Goal: Information Seeking & Learning: Check status

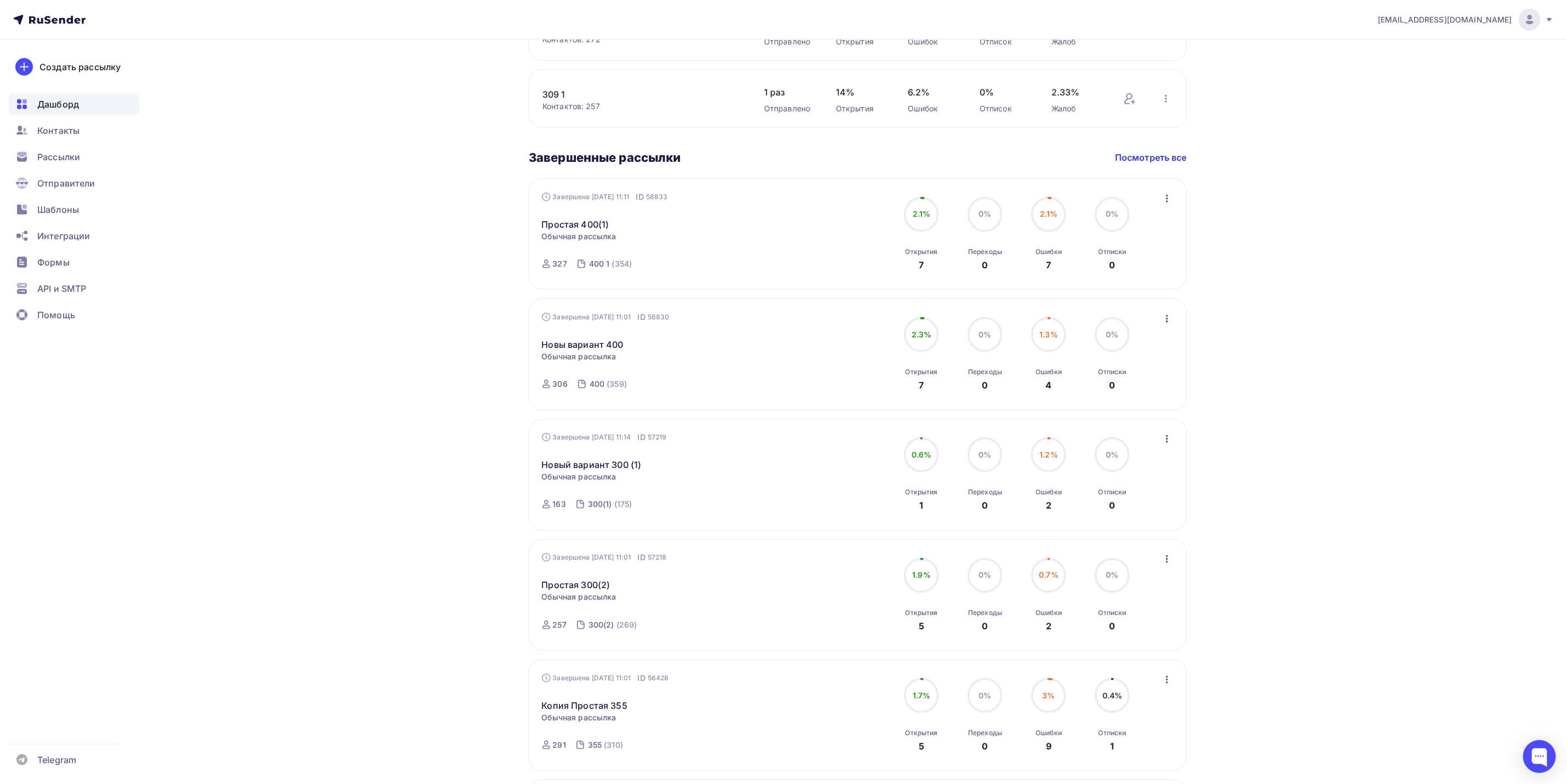
scroll to position [611, 0]
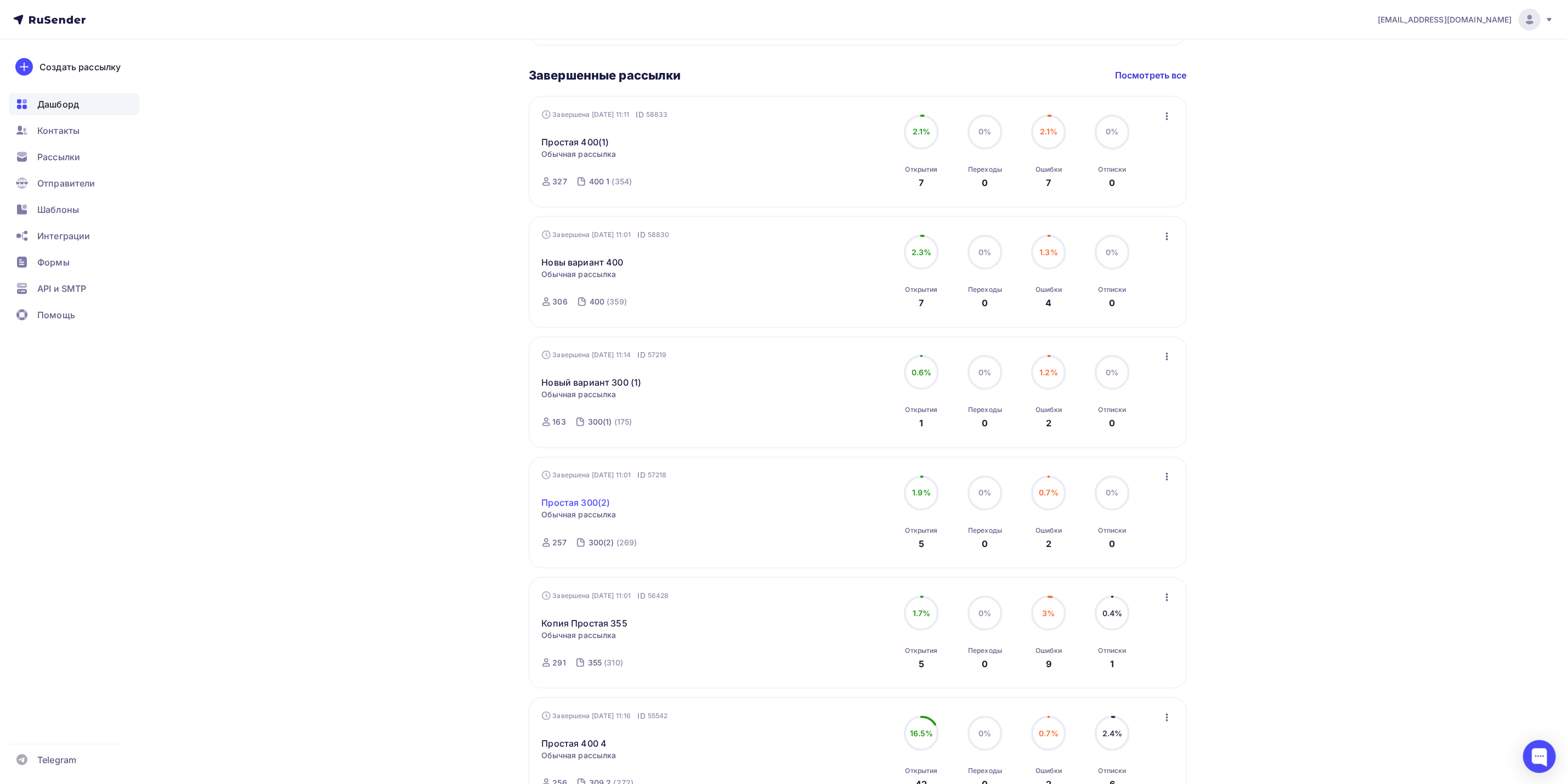
click at [593, 505] on link "Простая 300(2)" at bounding box center [576, 503] width 69 height 13
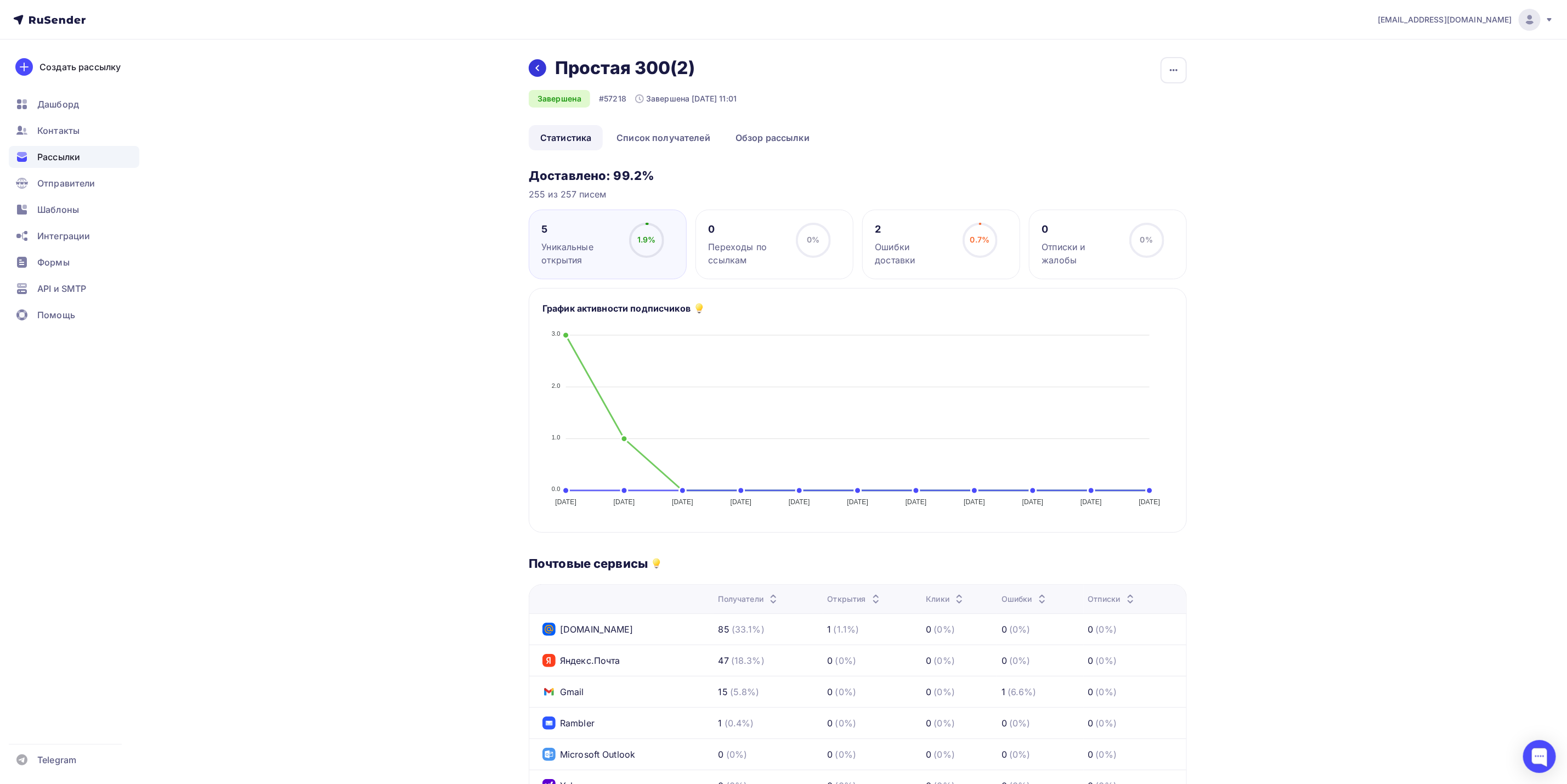
click at [530, 70] on div at bounding box center [537, 67] width 17 height 17
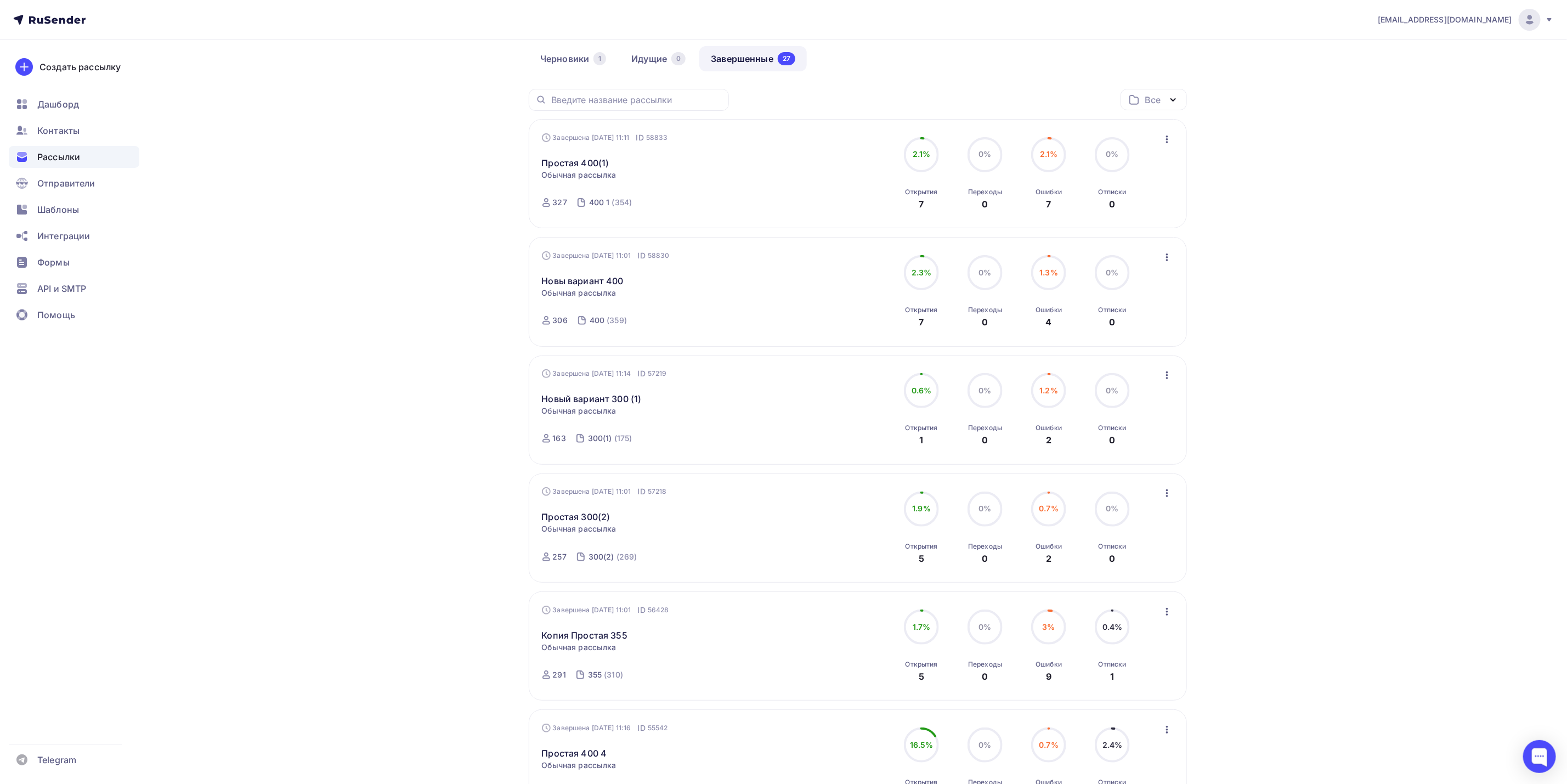
scroll to position [82, 0]
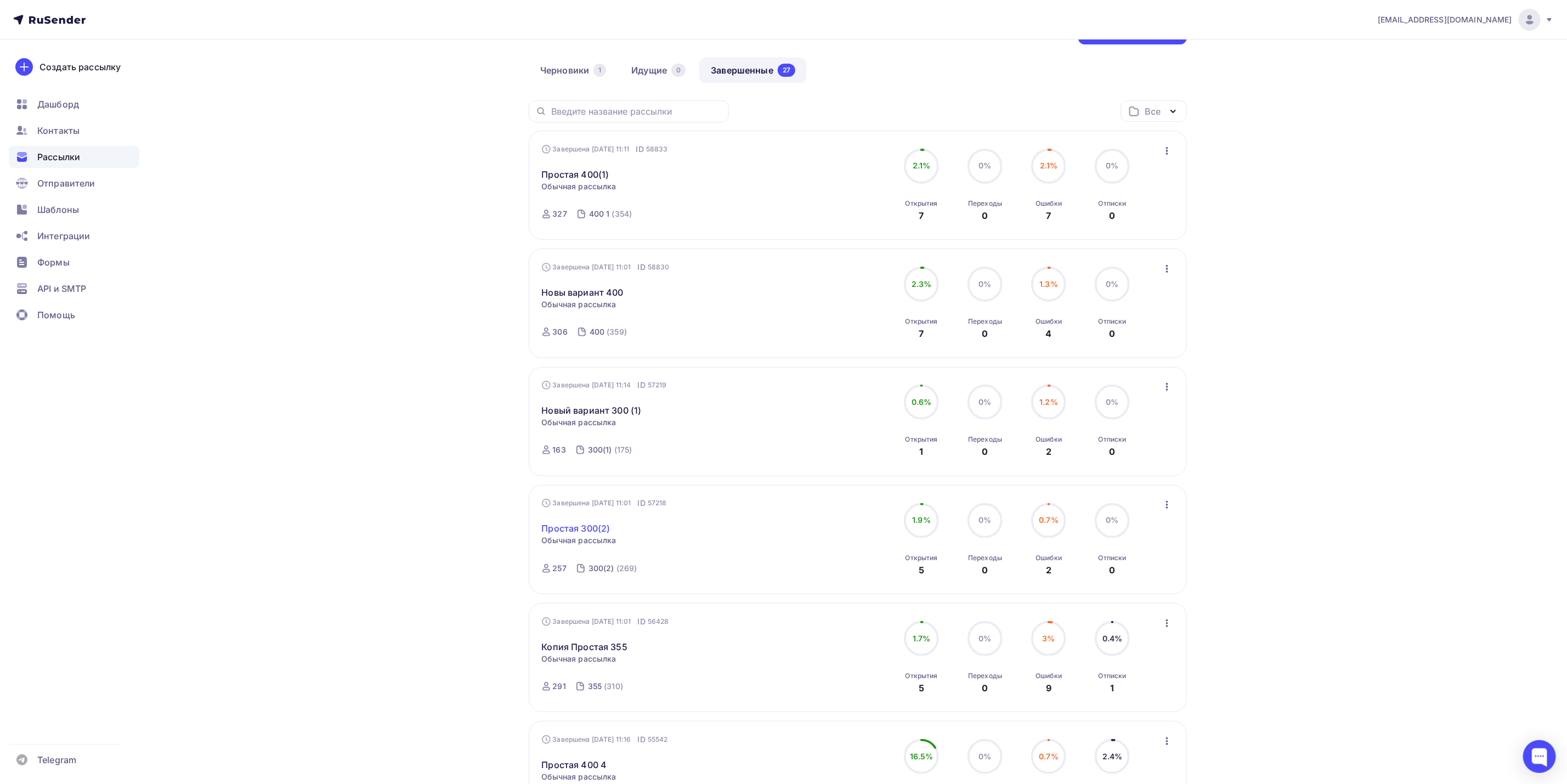
click at [598, 530] on link "Простая 300(2)" at bounding box center [576, 528] width 69 height 13
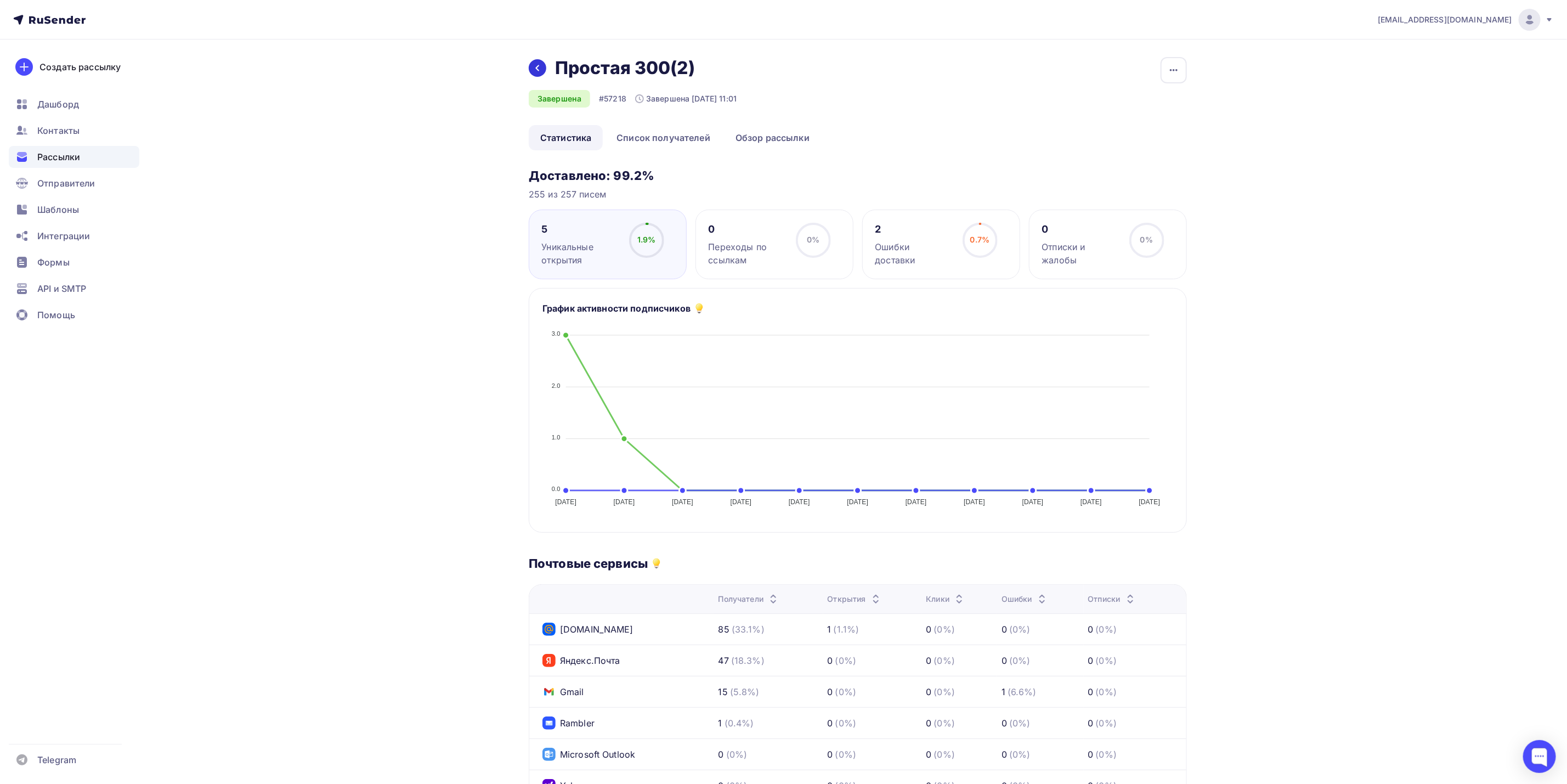
click at [544, 72] on div at bounding box center [537, 67] width 17 height 17
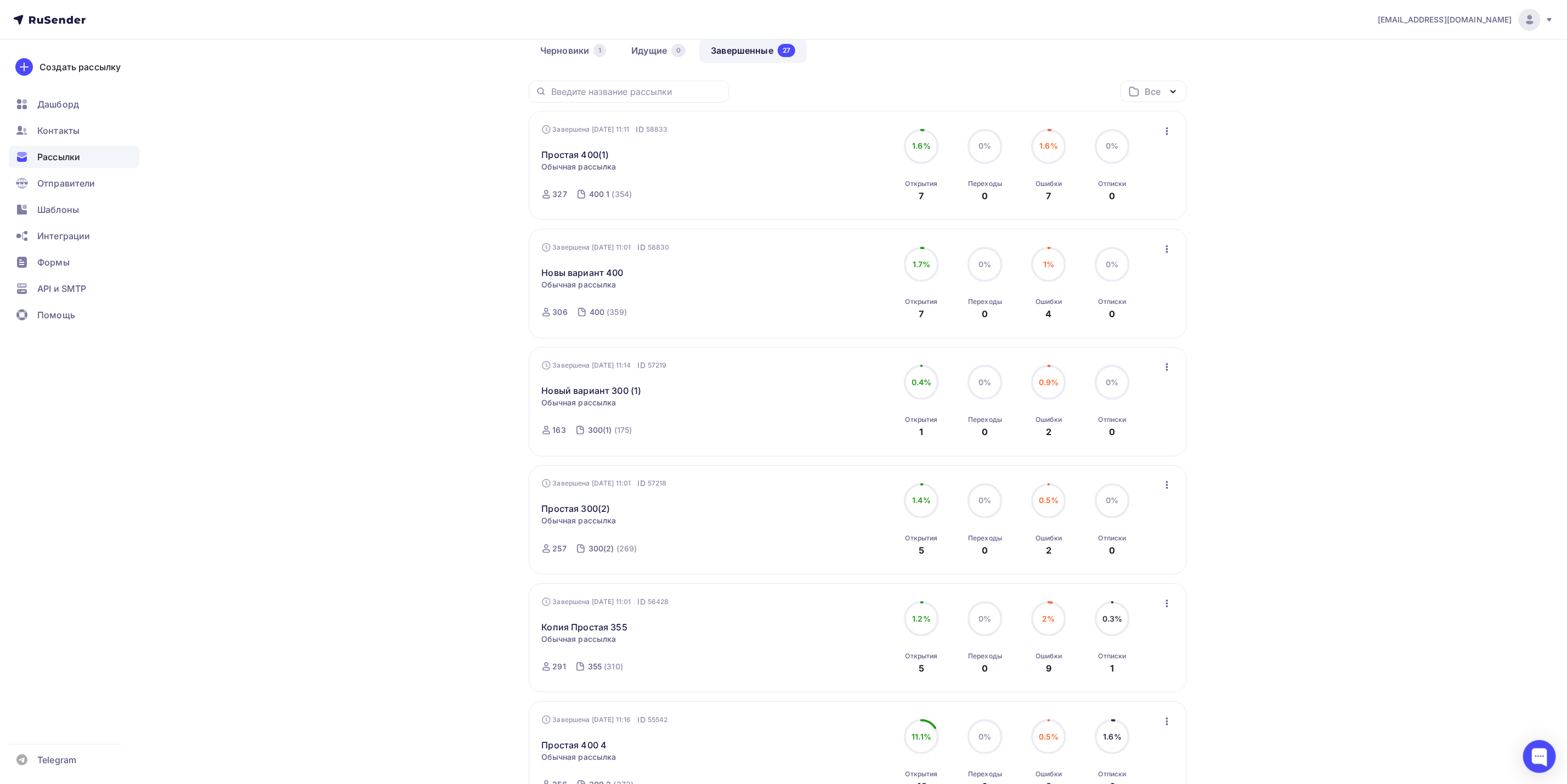
scroll to position [164, 0]
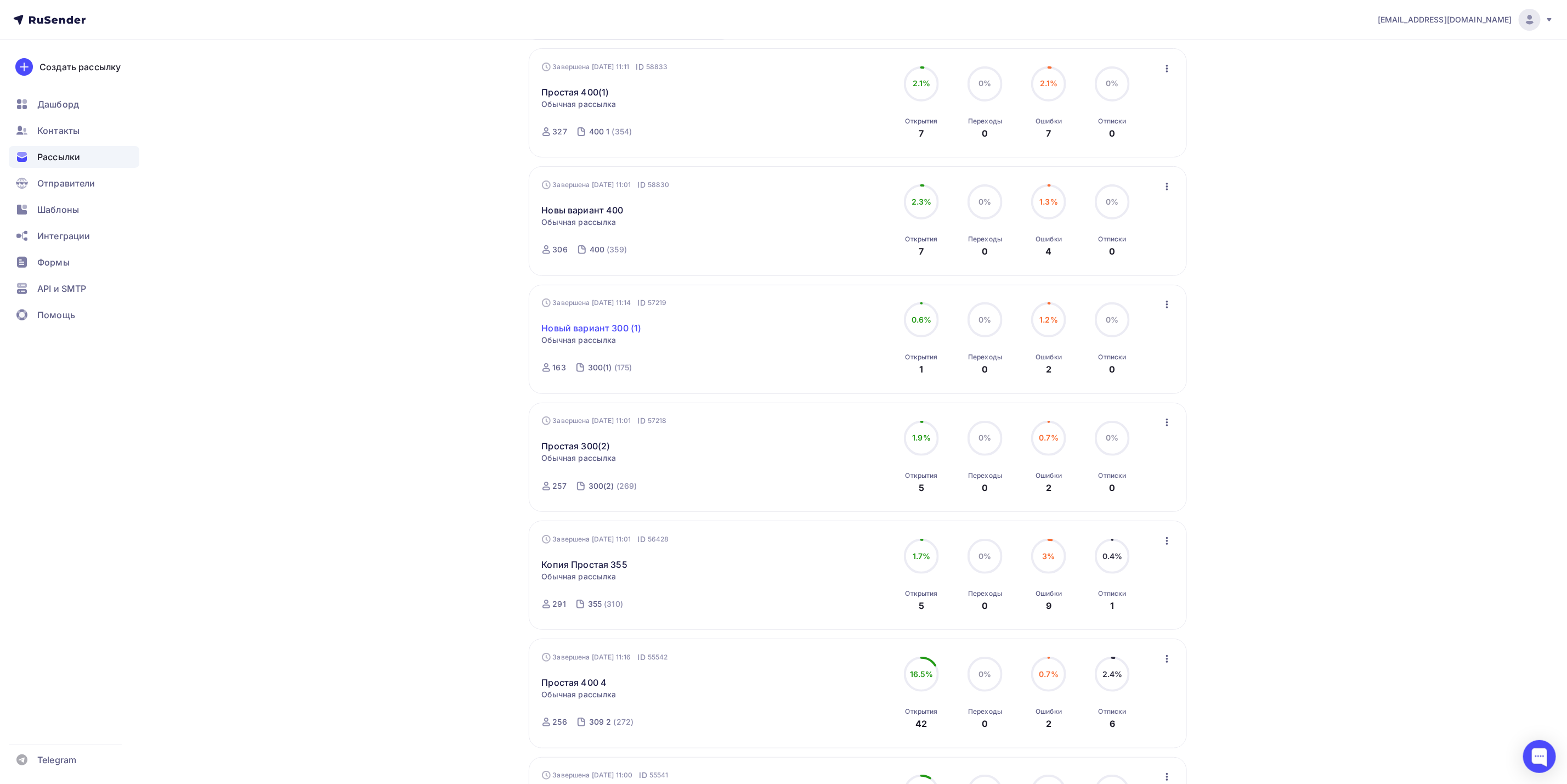
click at [621, 331] on link "Новый вариант 300 (1)" at bounding box center [592, 328] width 100 height 13
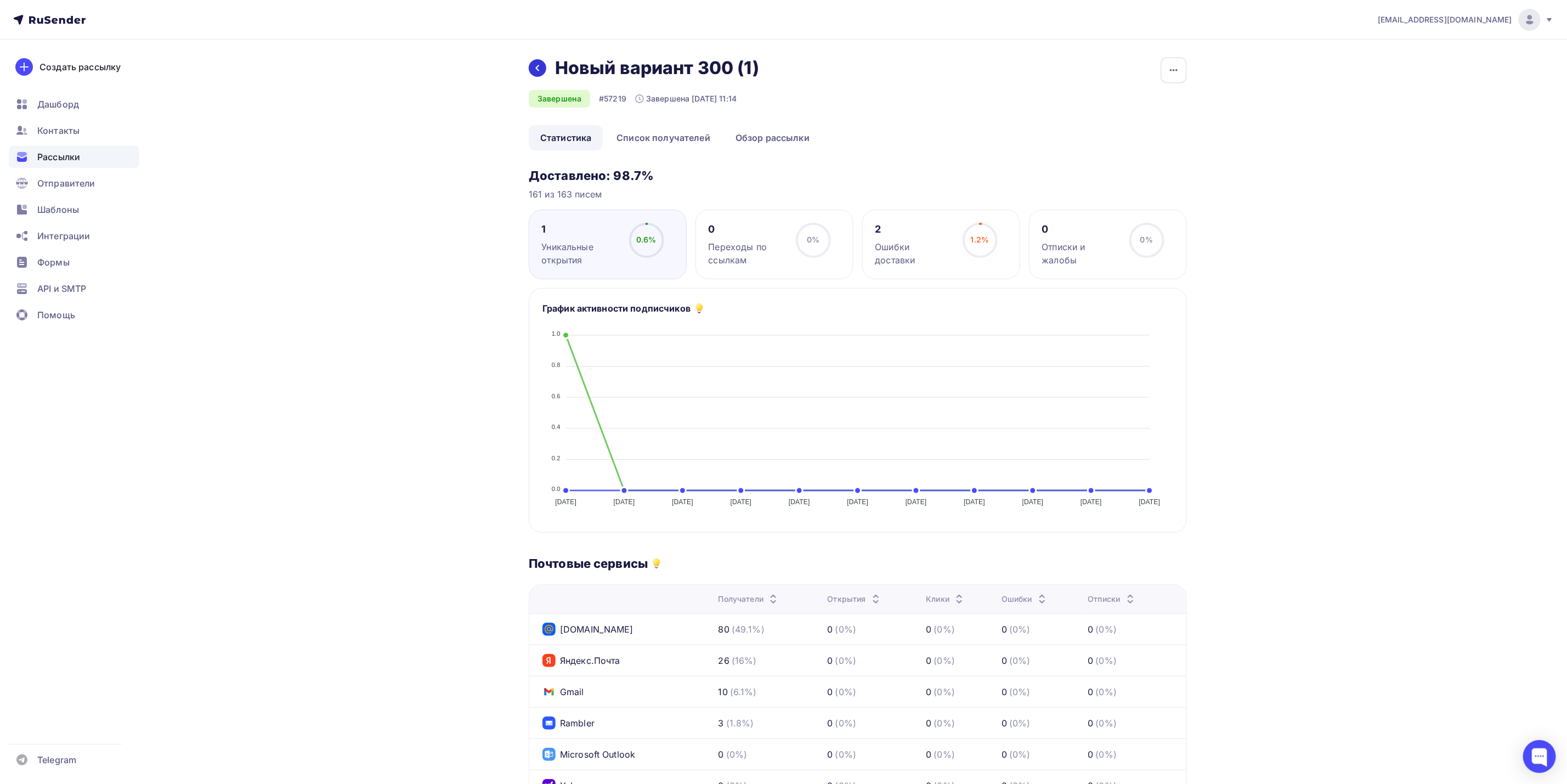
click at [532, 67] on div at bounding box center [537, 67] width 17 height 17
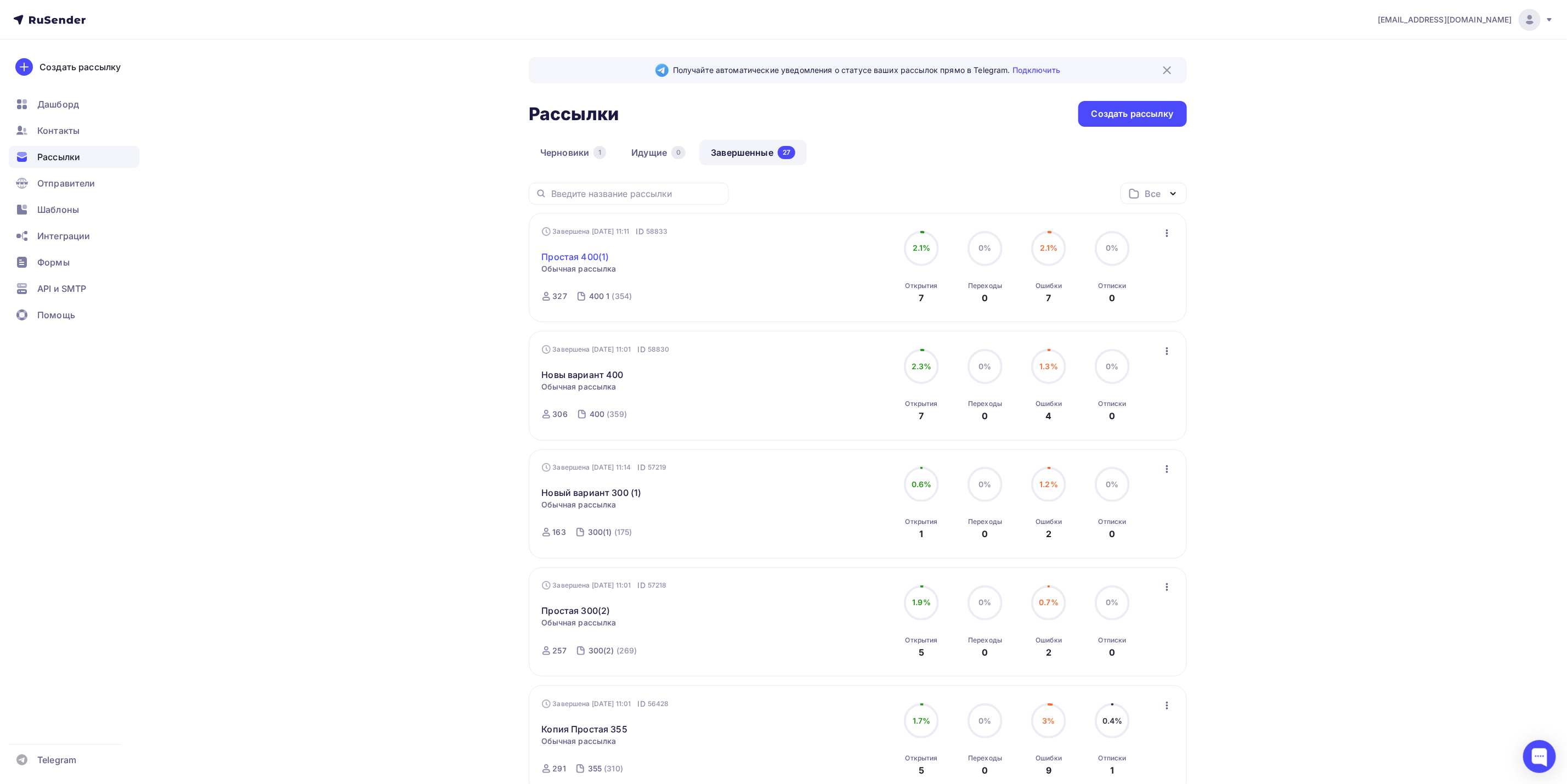
click at [567, 257] on link "Простая 400(1)" at bounding box center [575, 256] width 67 height 13
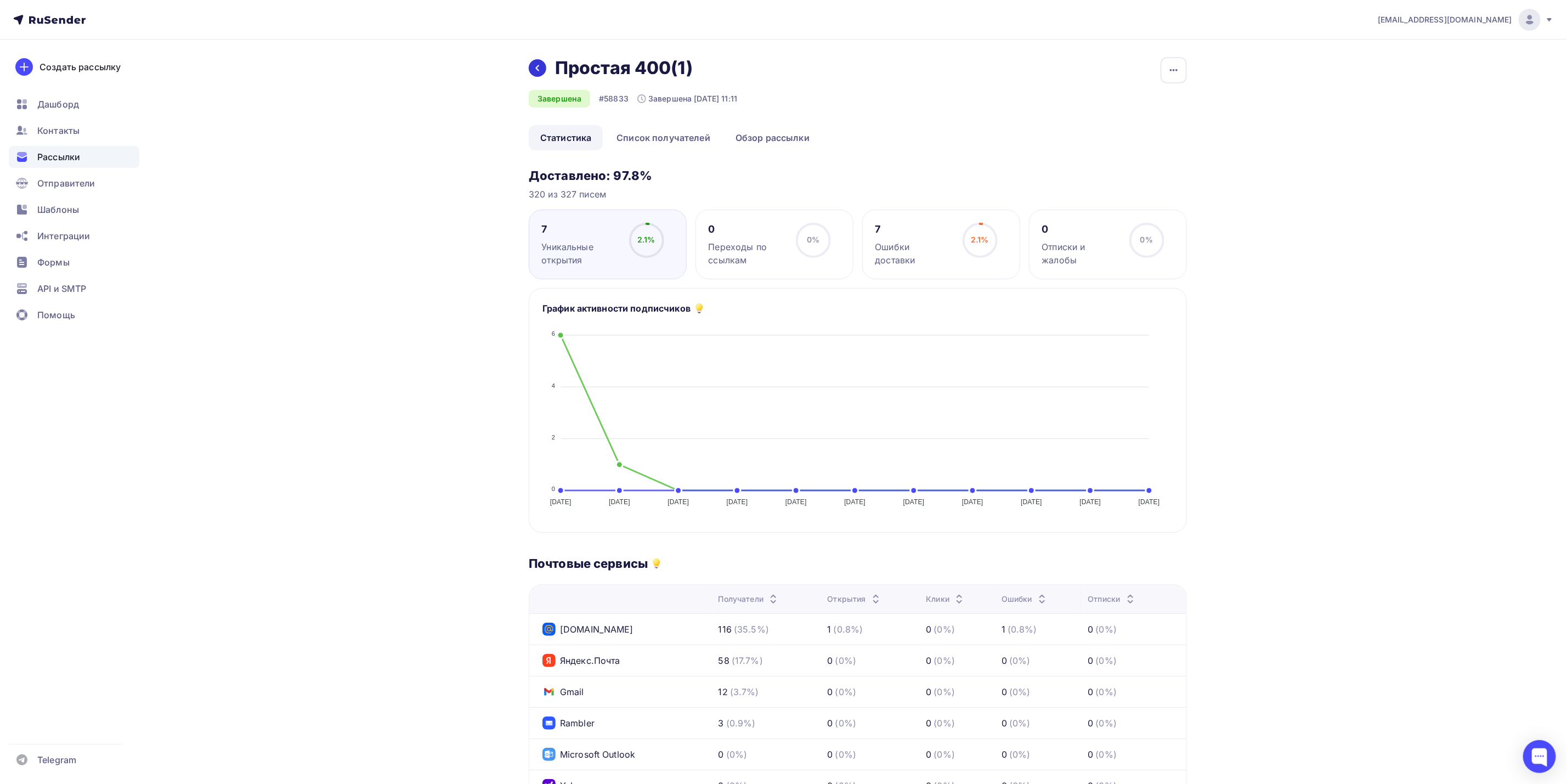
click at [530, 71] on div at bounding box center [537, 67] width 17 height 17
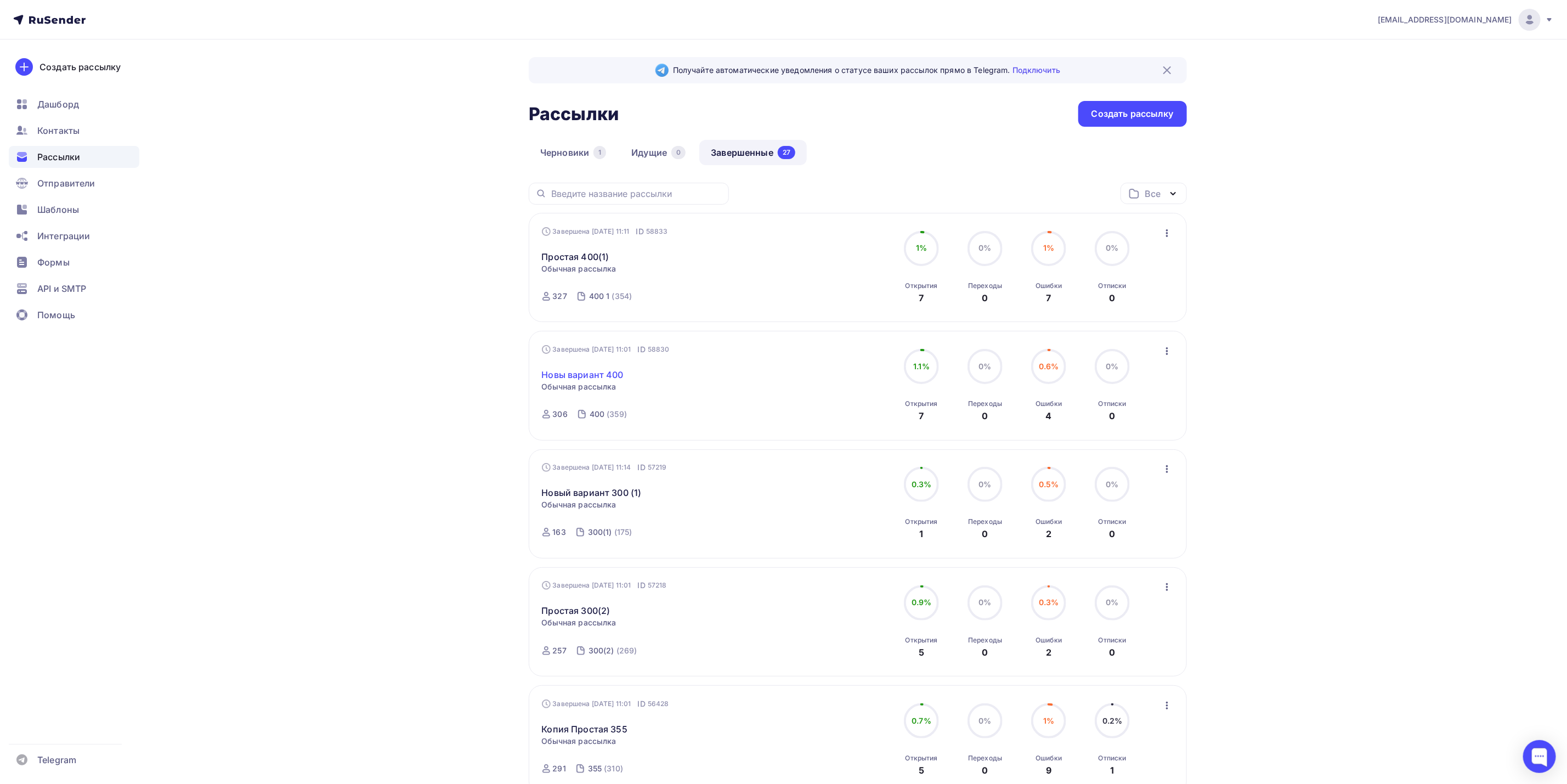
click at [613, 373] on link "Новы вариант 400" at bounding box center [583, 375] width 81 height 13
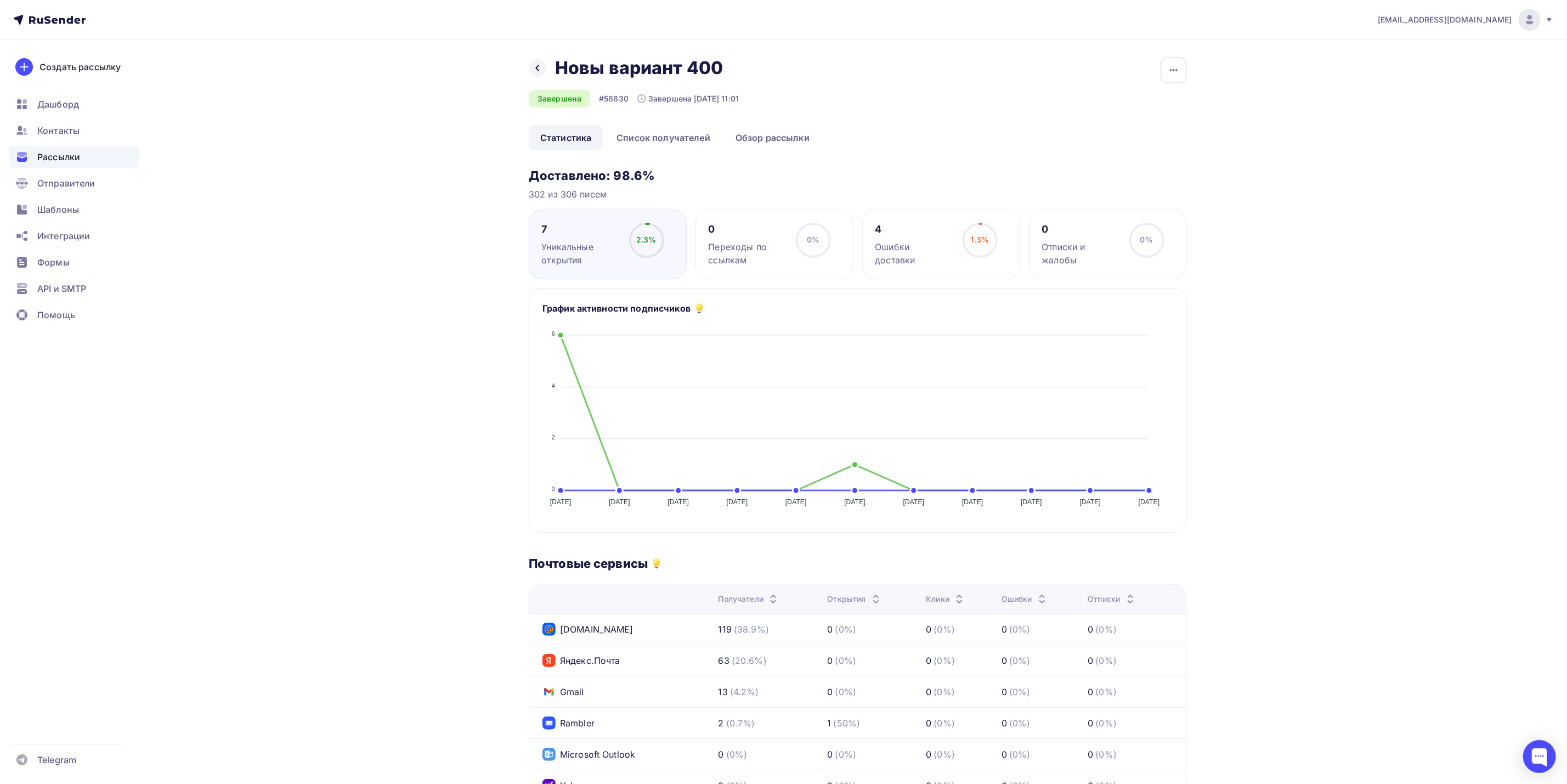
click at [524, 71] on div "Назад Новы вариант 400 Новы вариант 400 Завершена #58830 Завершена [DATE] 11:01…" at bounding box center [784, 546] width 899 height 1012
click at [529, 64] on div "Назад Новы вариант 400 Новы вариант 400" at bounding box center [633, 68] width 210 height 22
click at [541, 66] on icon at bounding box center [537, 68] width 9 height 9
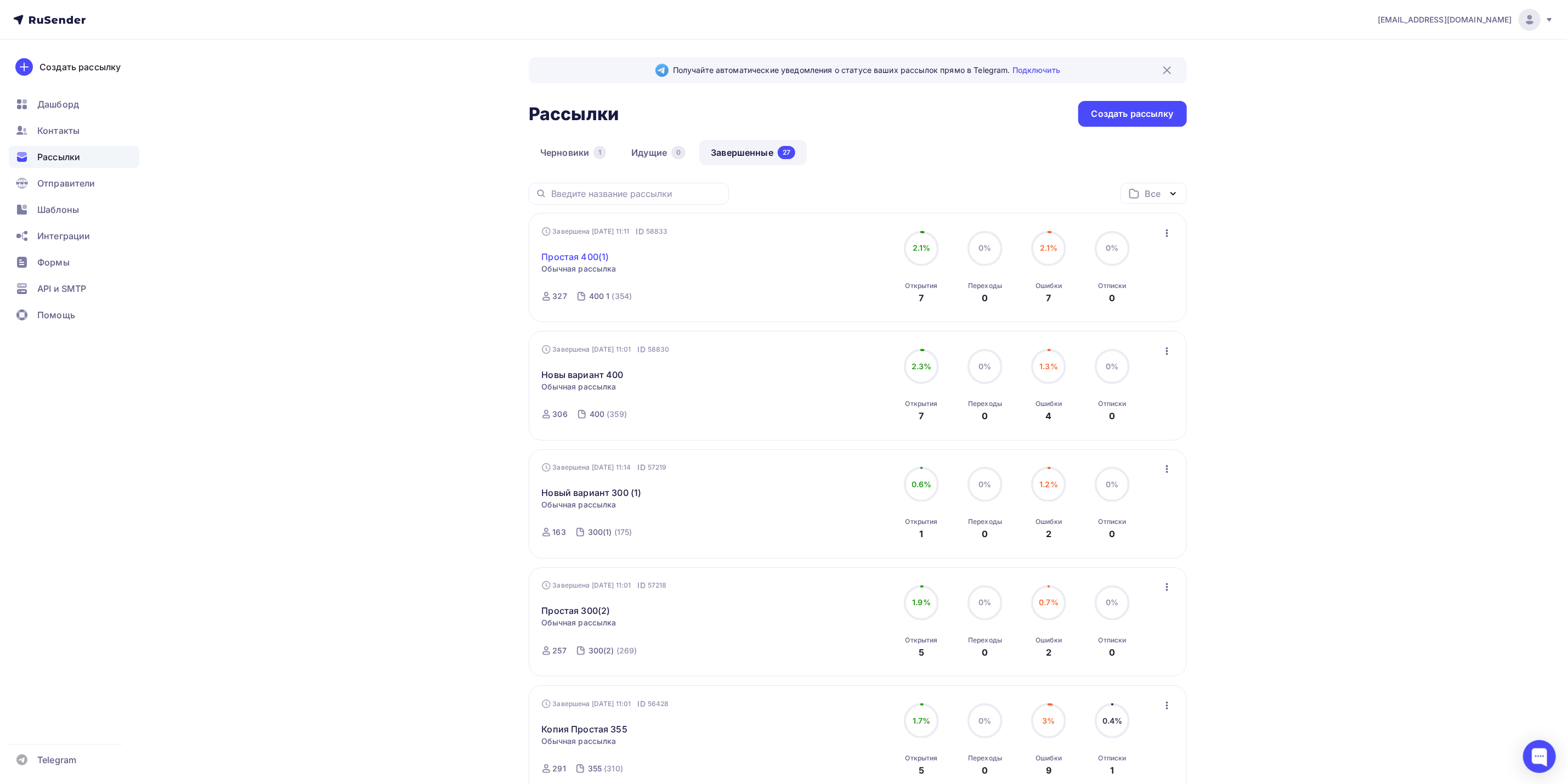
click at [566, 260] on link "Простая 400(1)" at bounding box center [575, 256] width 67 height 13
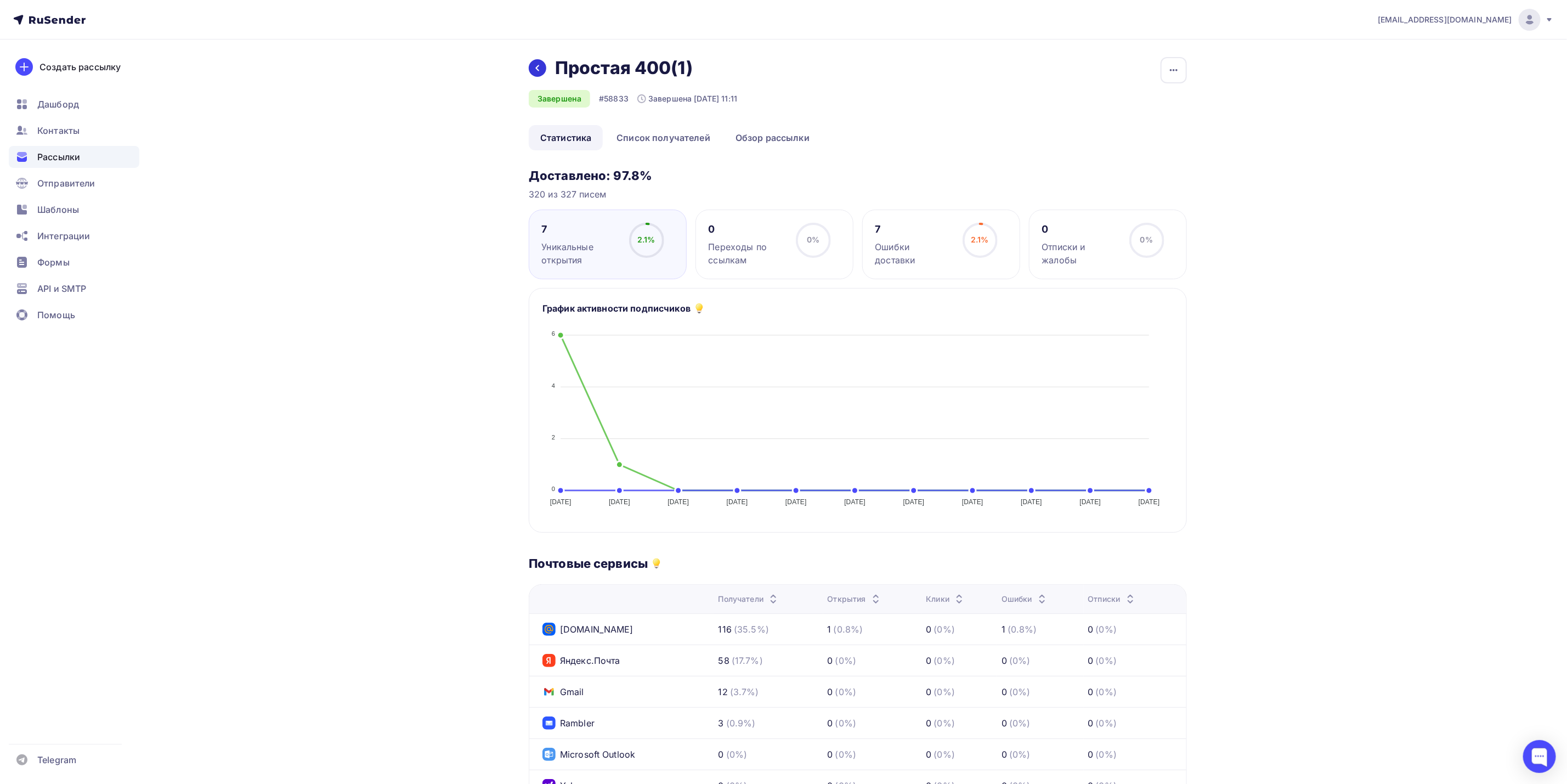
click at [536, 61] on div at bounding box center [537, 67] width 17 height 17
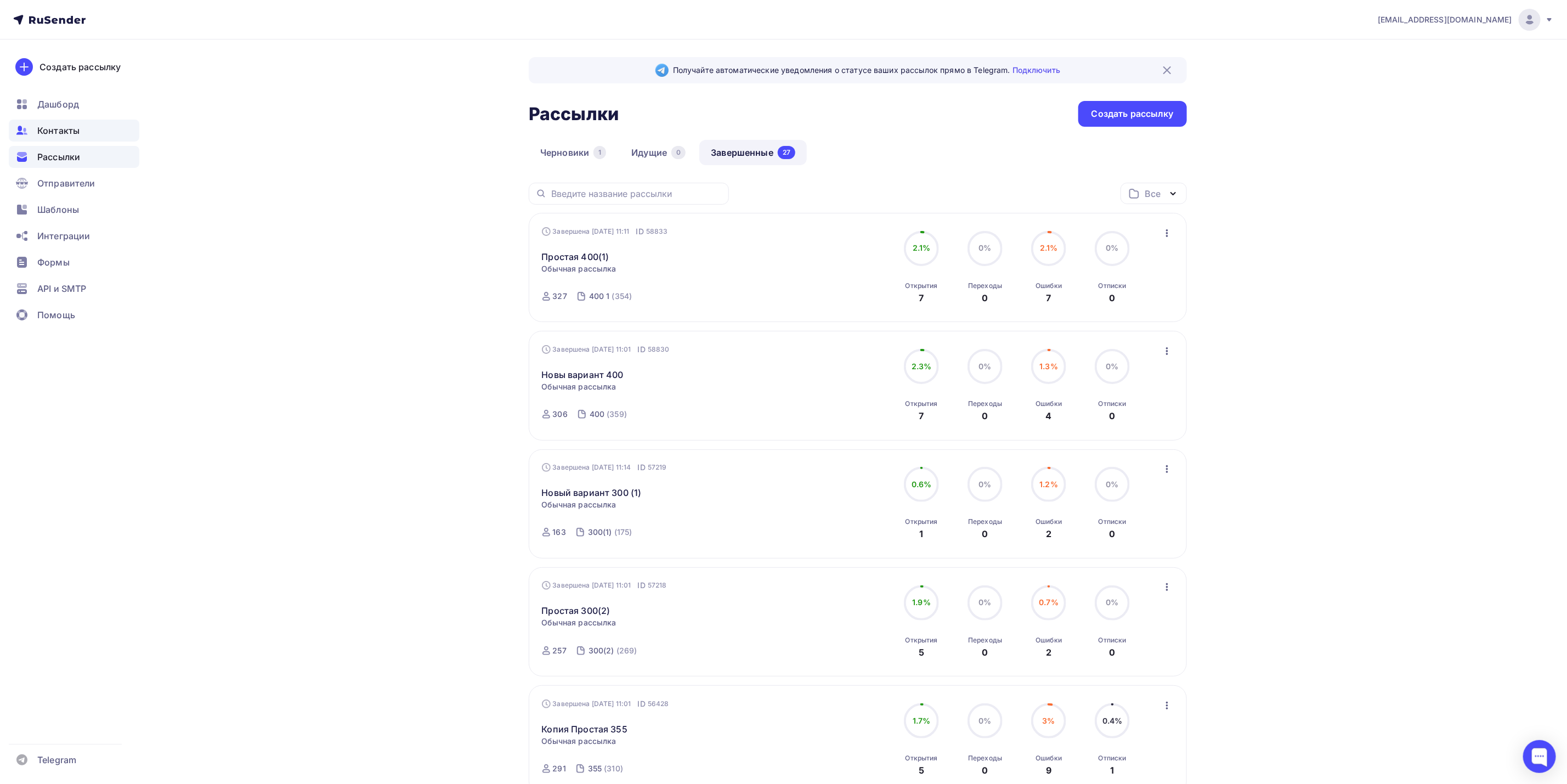
click at [85, 129] on div "Контакты" at bounding box center [74, 130] width 130 height 22
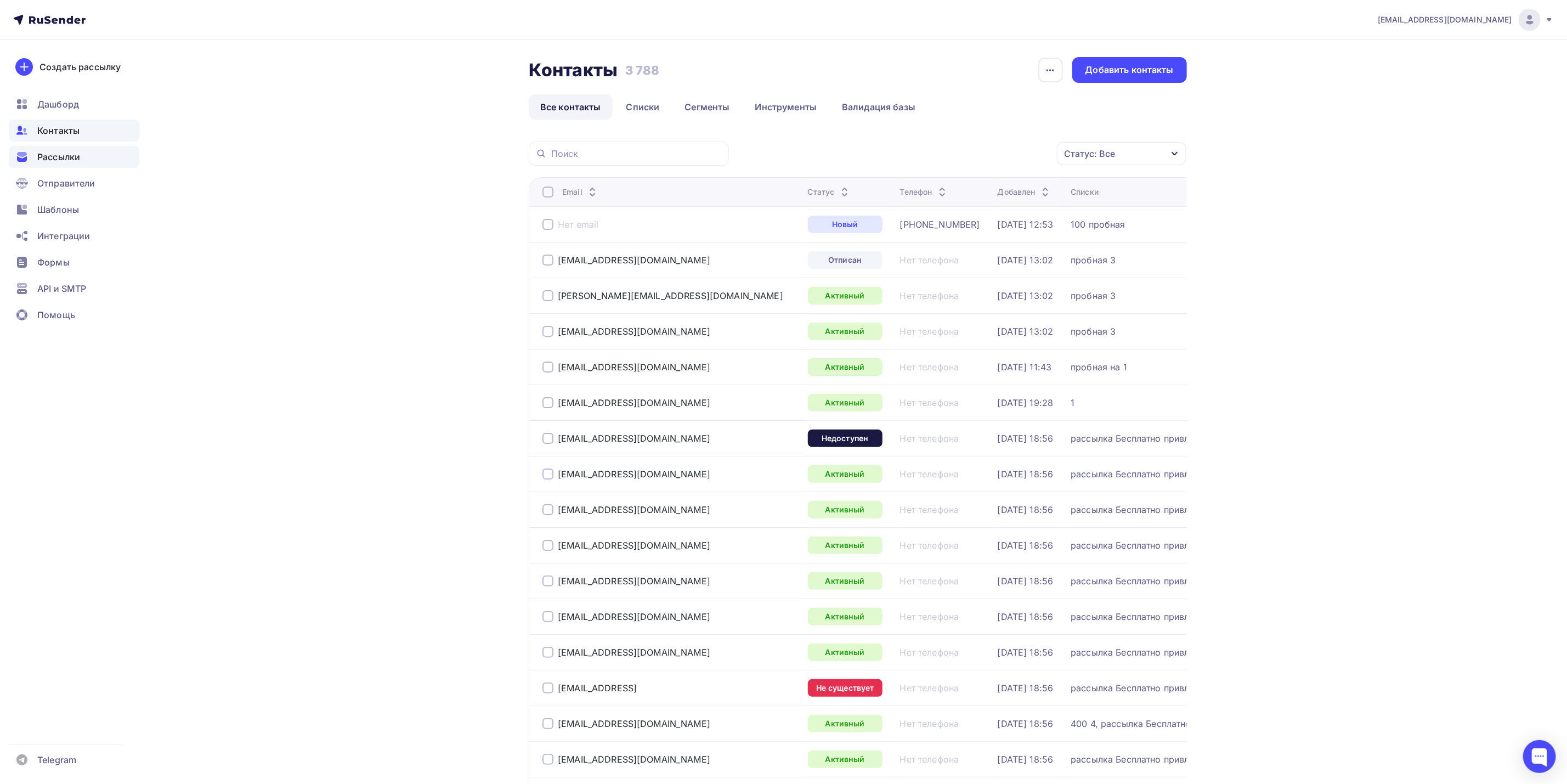
click at [81, 165] on div "Рассылки" at bounding box center [74, 157] width 130 height 22
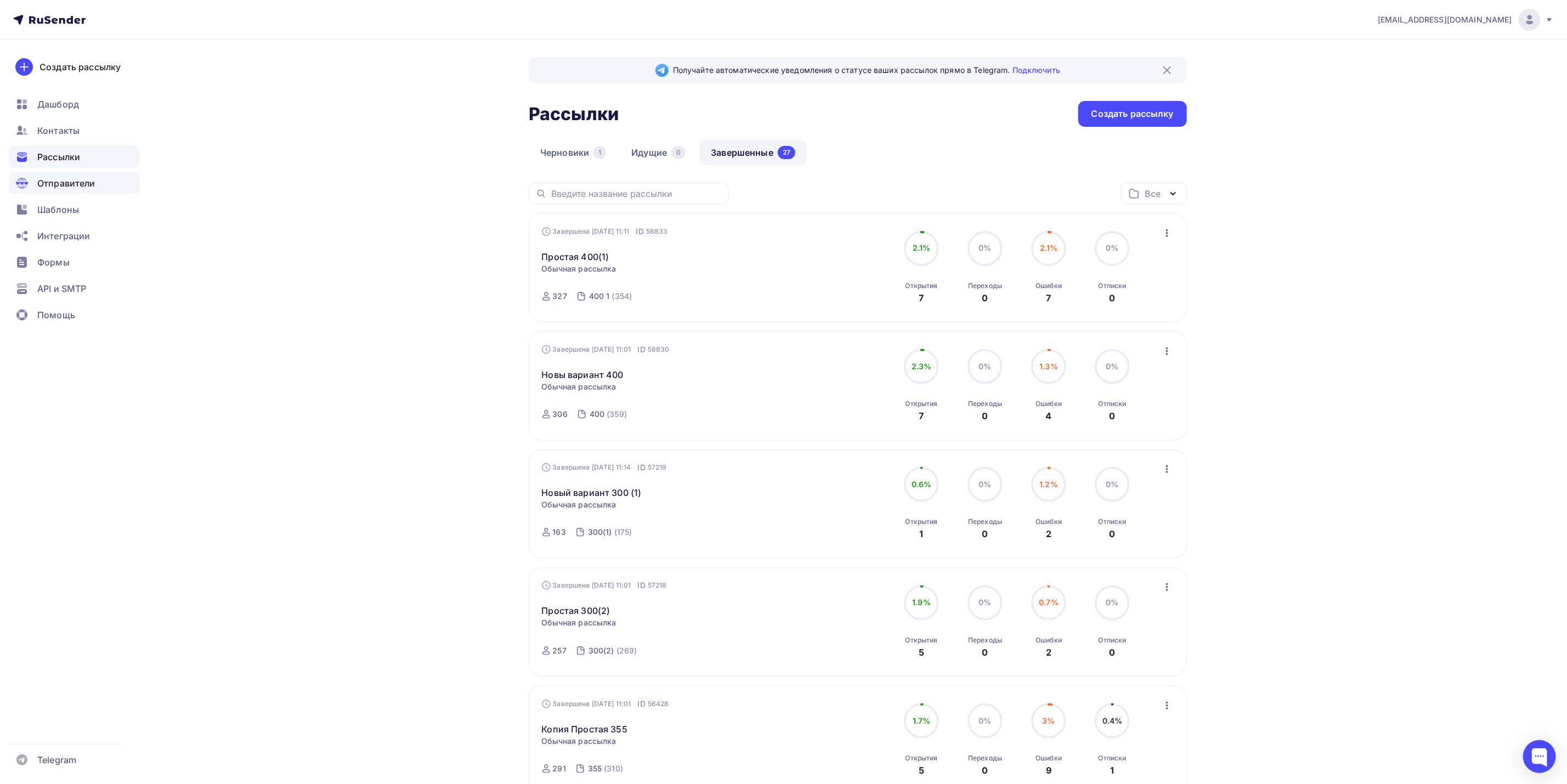
click at [73, 186] on span "Отправители" at bounding box center [66, 183] width 58 height 13
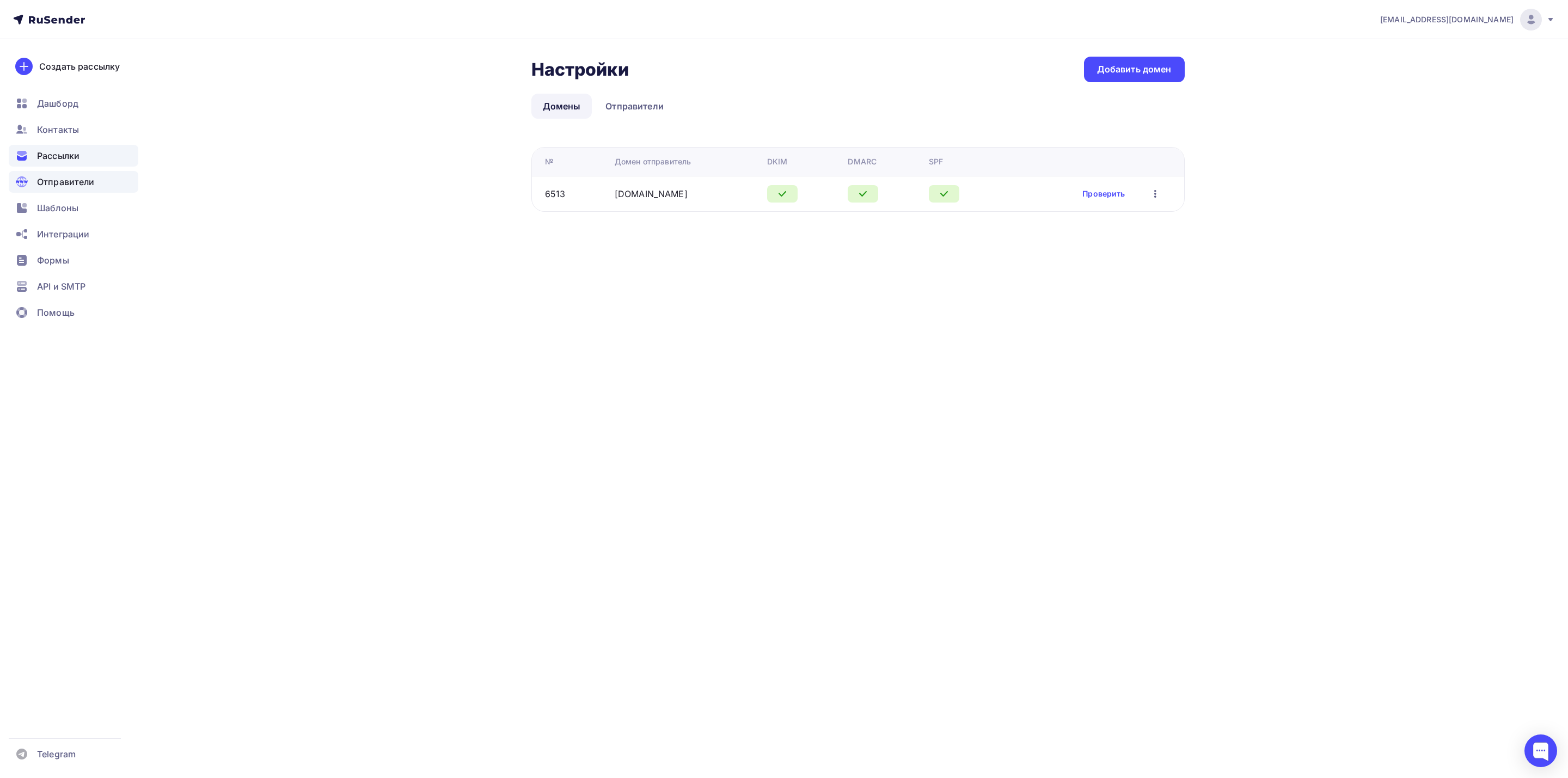
click at [104, 154] on div "Рассылки" at bounding box center [73, 156] width 129 height 21
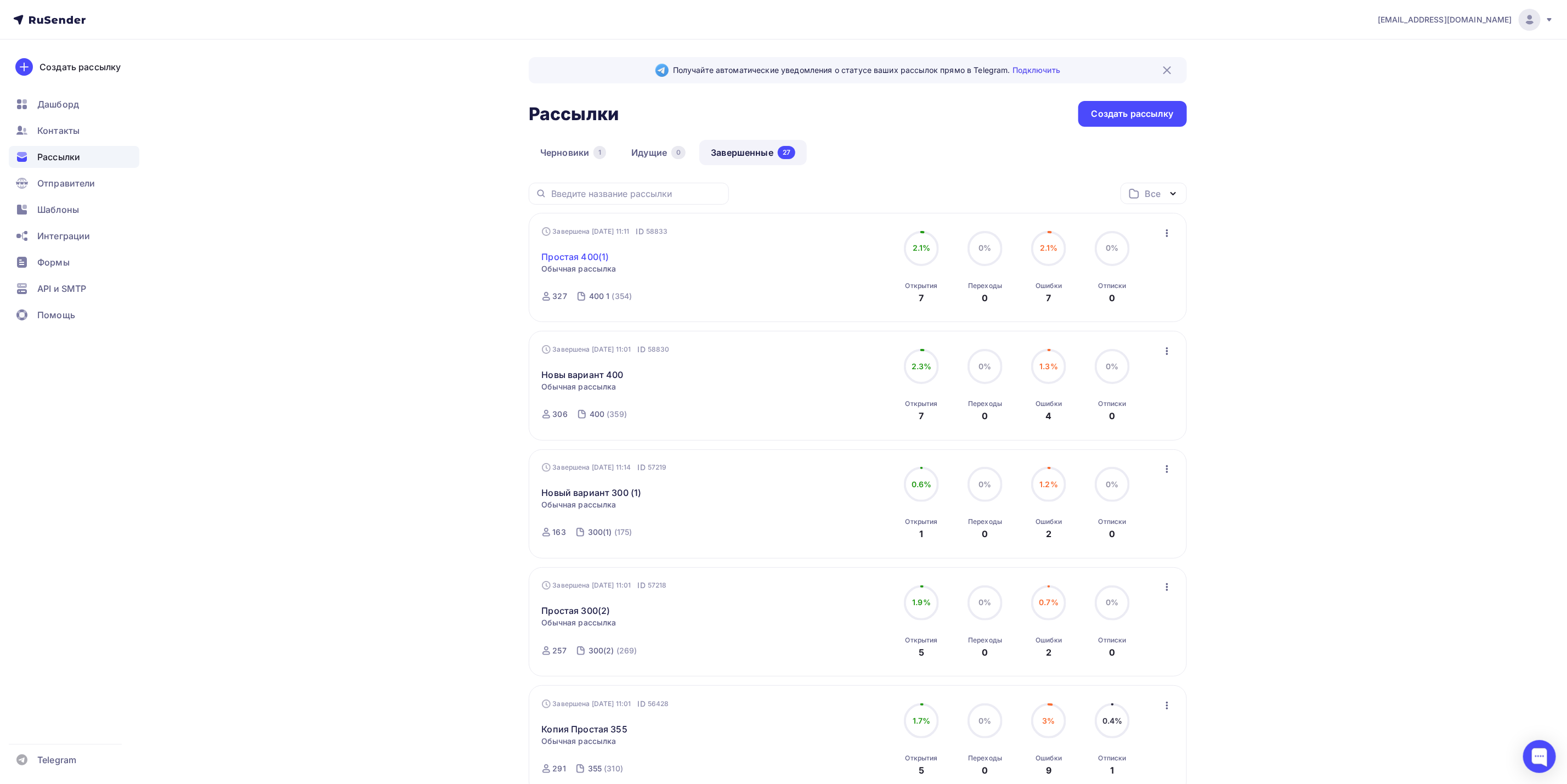
click at [592, 255] on link "Простая 400(1)" at bounding box center [575, 256] width 67 height 13
click at [596, 257] on link "Простая 400(1)" at bounding box center [575, 256] width 67 height 13
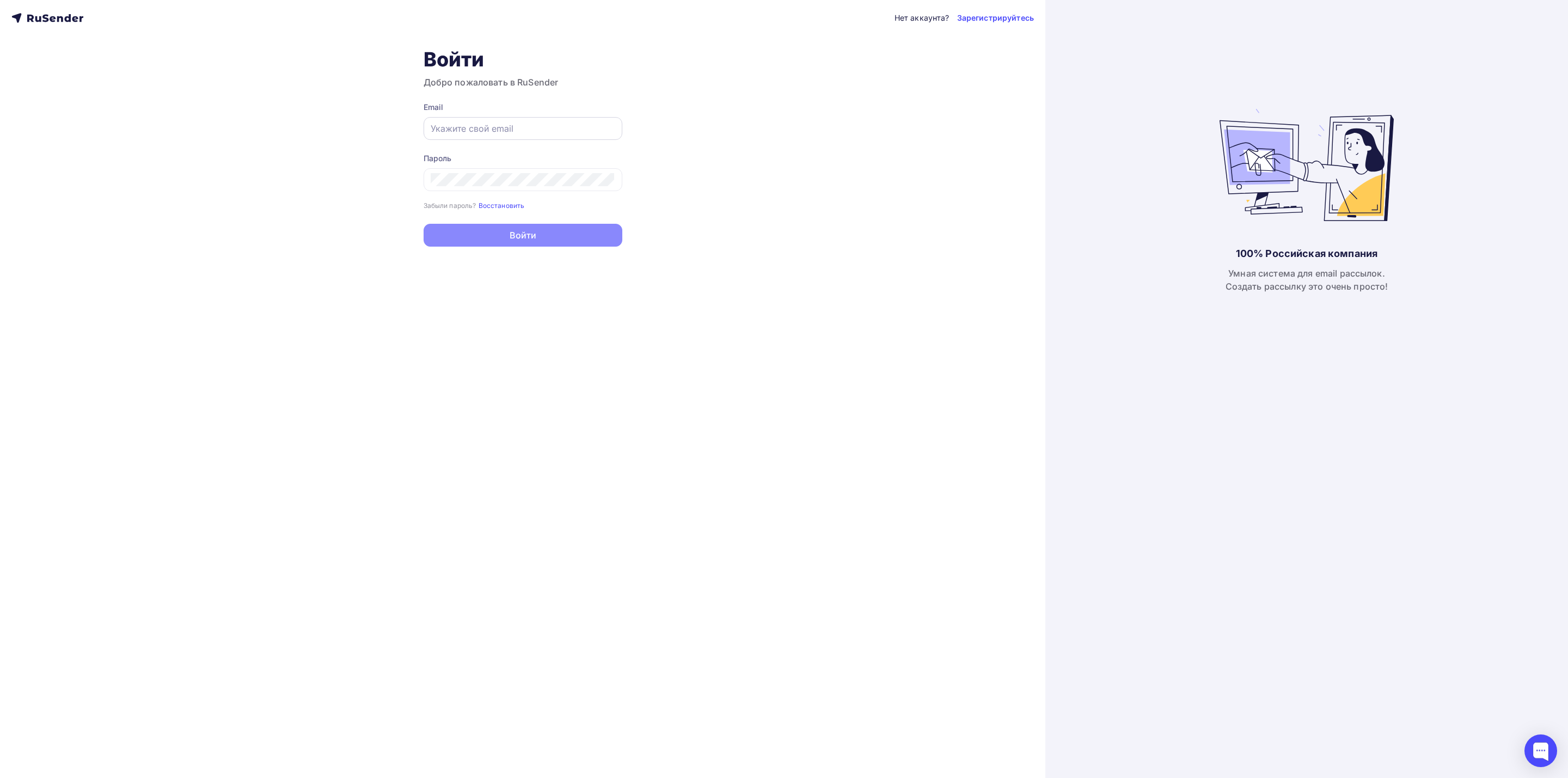
type input "[EMAIL_ADDRESS][DOMAIN_NAME]"
click at [583, 136] on div "[EMAIL_ADDRESS][DOMAIN_NAME]" at bounding box center [522, 128] width 198 height 23
click at [595, 133] on input "[EMAIL_ADDRESS][DOMAIN_NAME]" at bounding box center [523, 128] width 184 height 13
click at [595, 239] on button "Войти" at bounding box center [522, 236] width 198 height 23
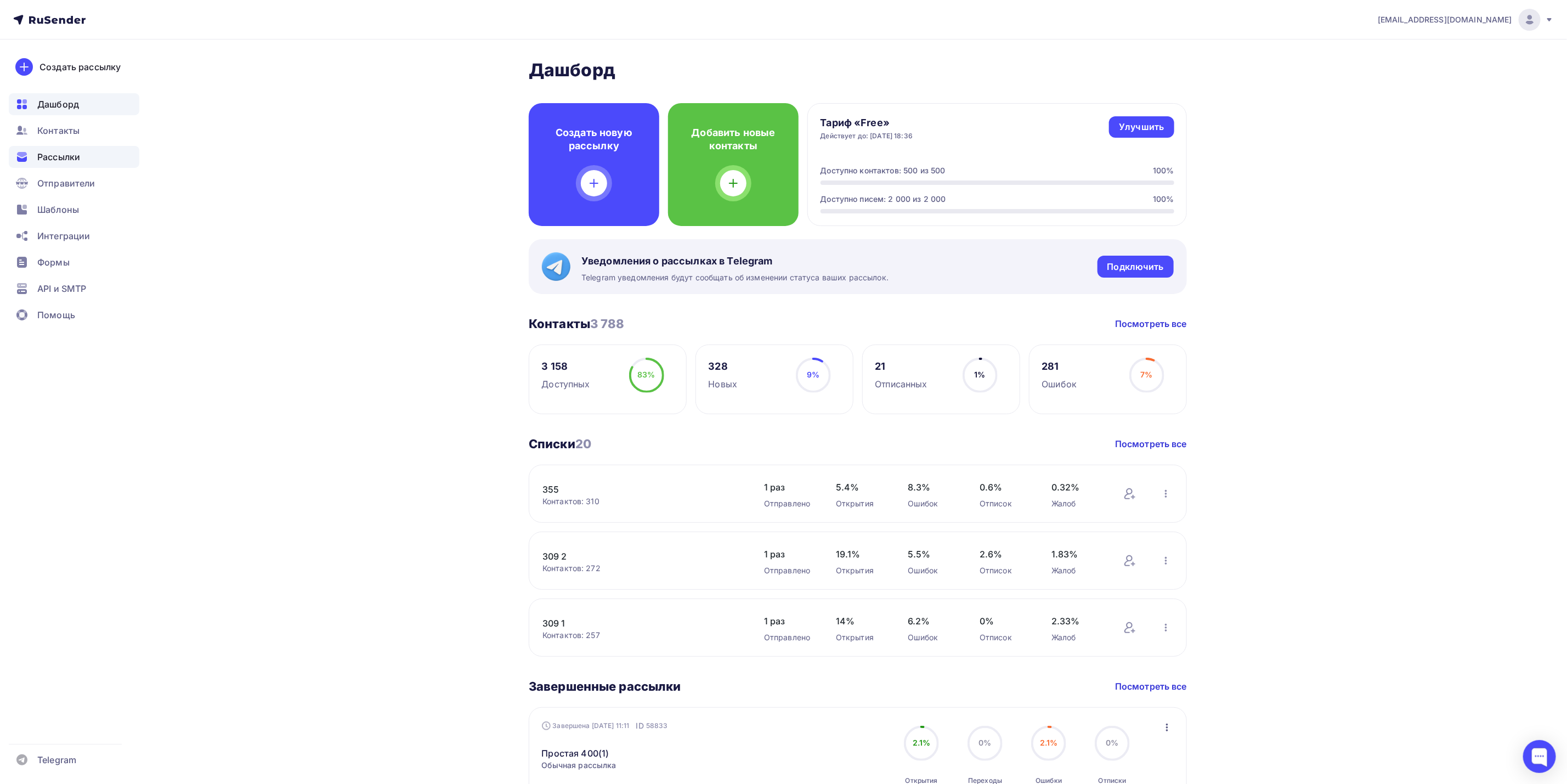
click at [95, 160] on div "Рассылки" at bounding box center [74, 157] width 130 height 22
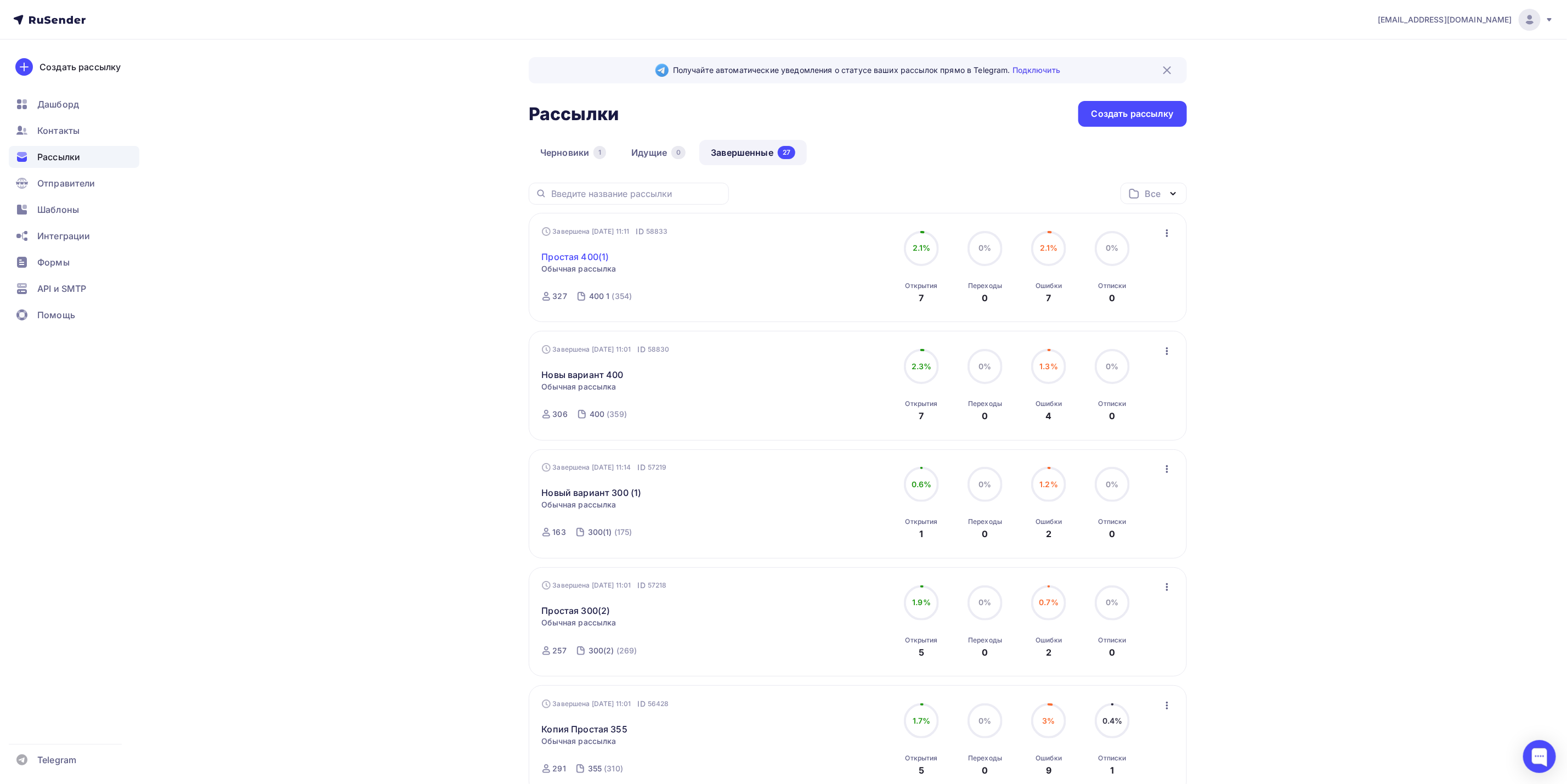
click at [582, 254] on link "Простая 400(1)" at bounding box center [575, 256] width 67 height 13
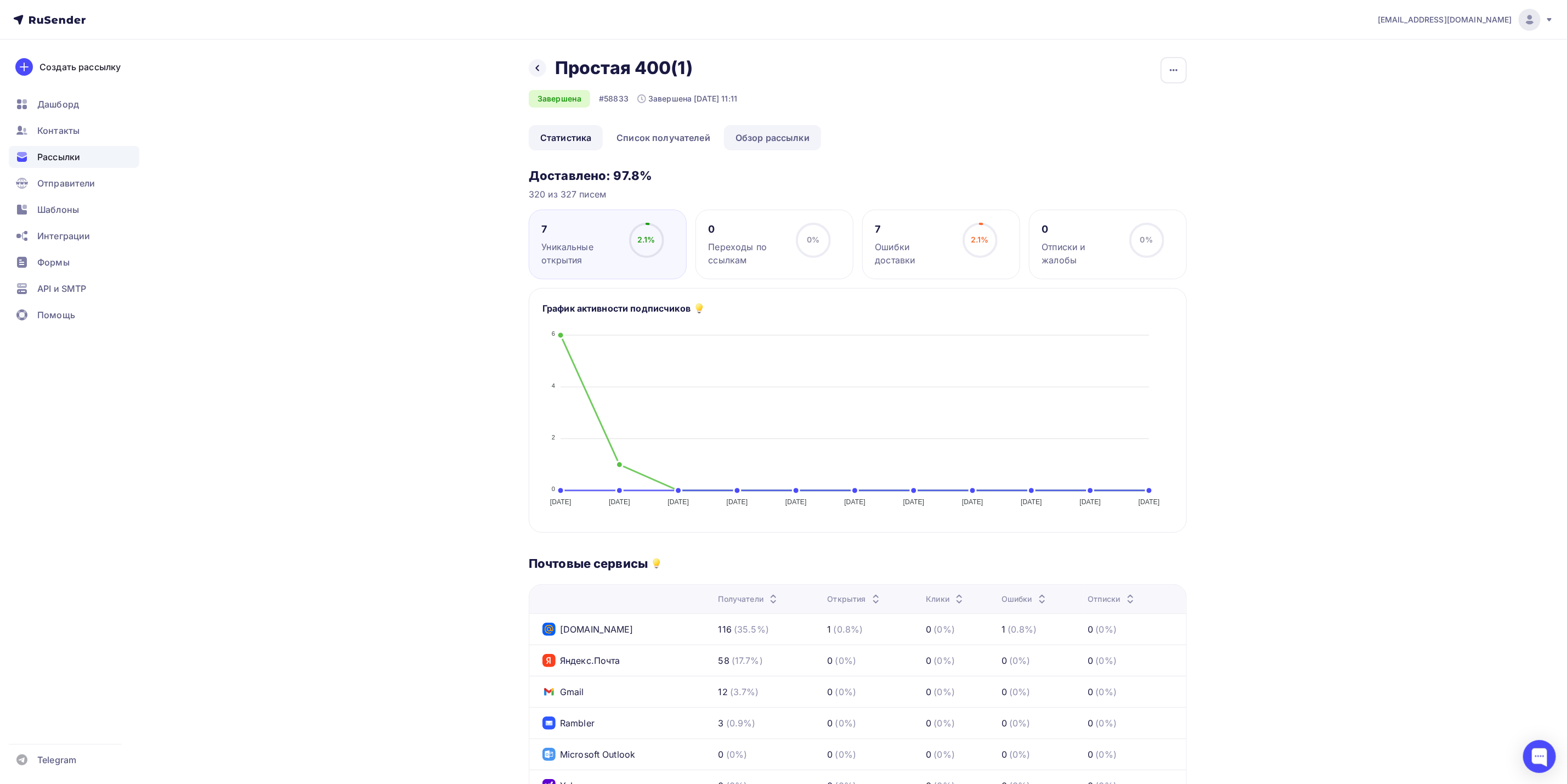
click at [786, 137] on link "Обзор рассылки" at bounding box center [773, 138] width 97 height 25
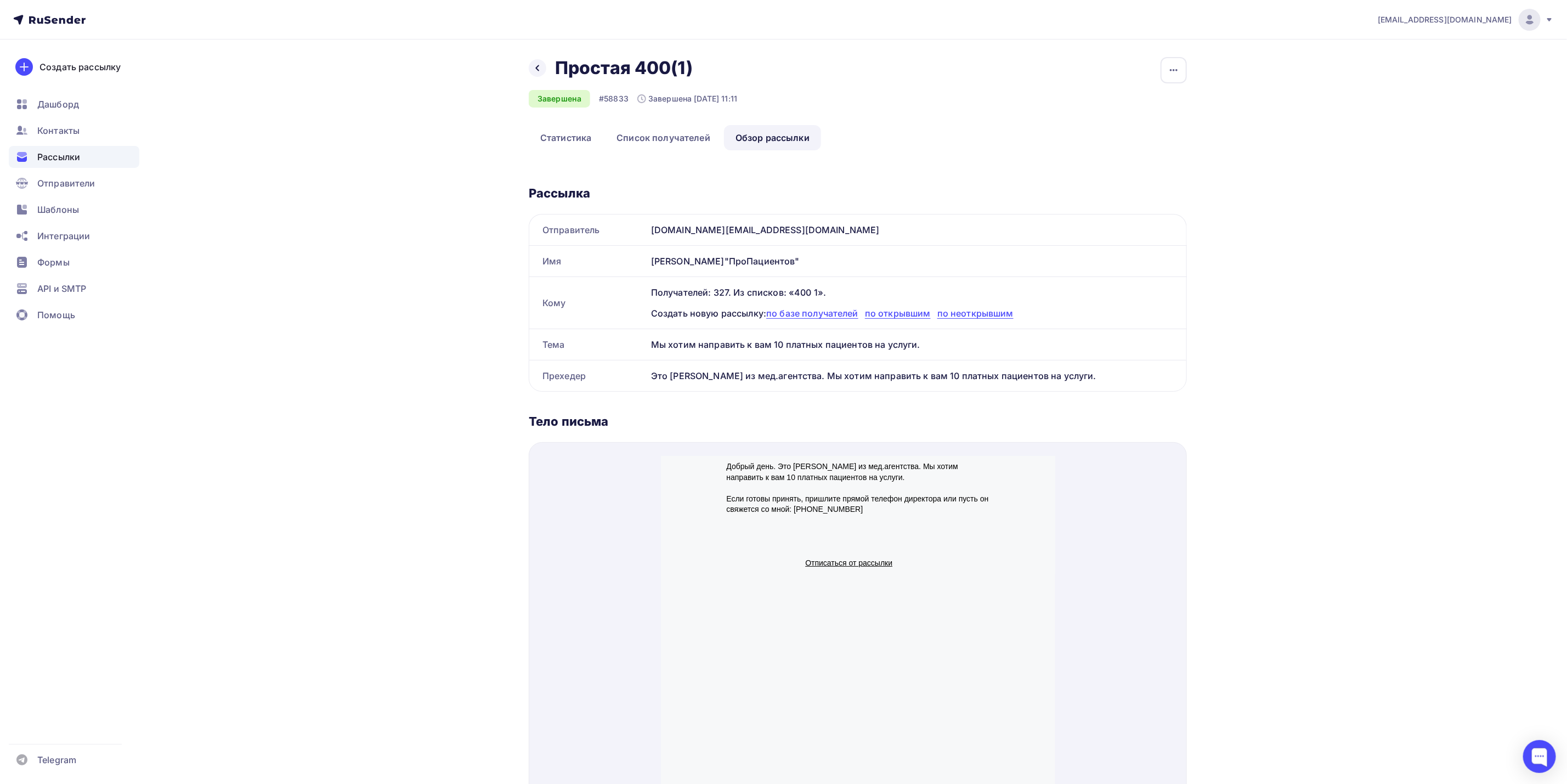
drag, startPoint x: 663, startPoint y: 232, endPoint x: 1049, endPoint y: 372, distance: 410.6
click at [1049, 372] on div "Отправитель medicin.marketing@propacientov.ru Имя Игорь"ПроПациентов" Кому Полу…" at bounding box center [857, 303] width 658 height 178
copy div "medicin.marketing@propacientov.ru Имя Игорь"ПроПациентов" Кому Получателей: 327…"
